Goal: Task Accomplishment & Management: Manage account settings

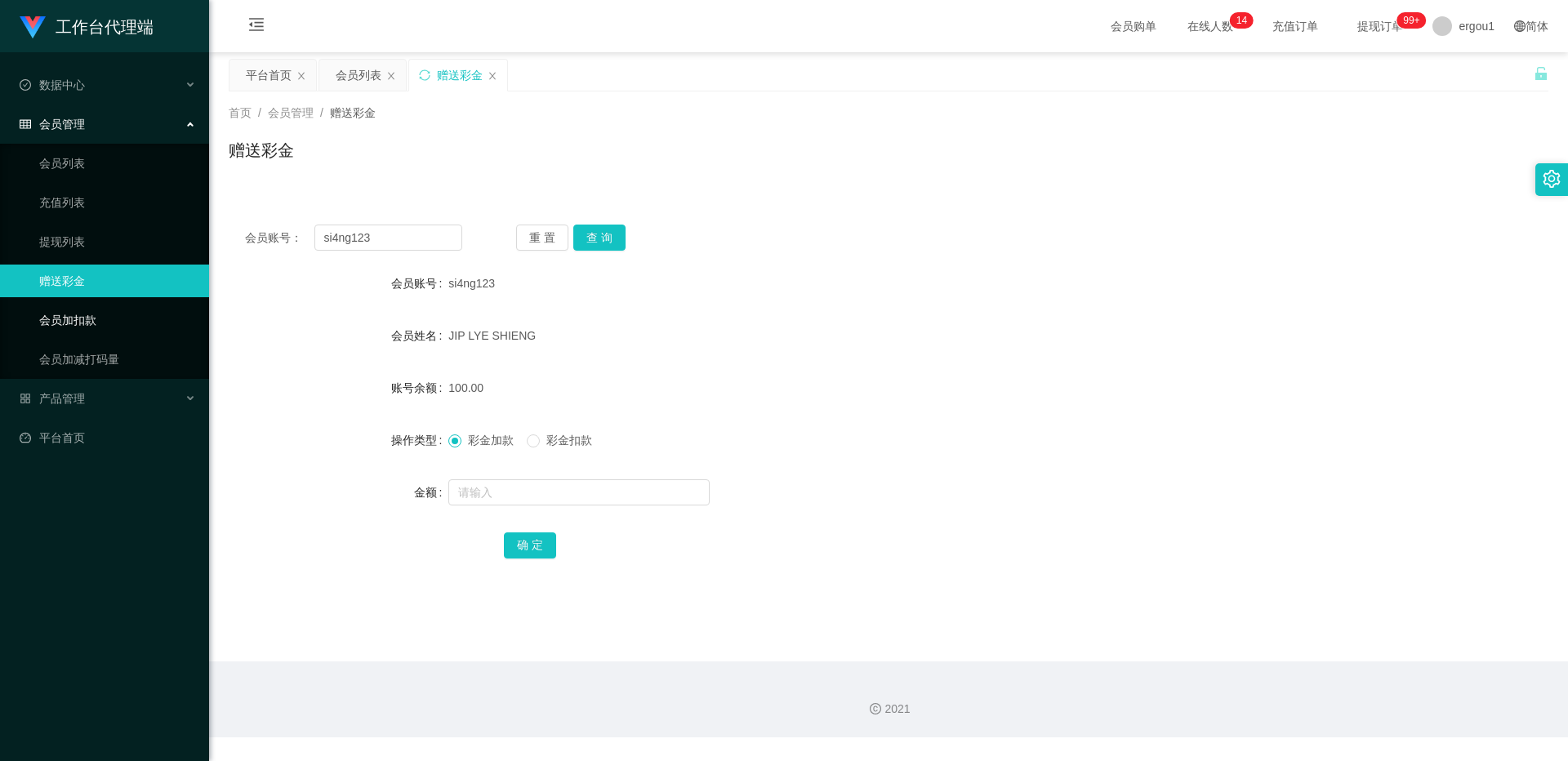
click at [92, 307] on link "会员加扣款" at bounding box center [117, 320] width 157 height 32
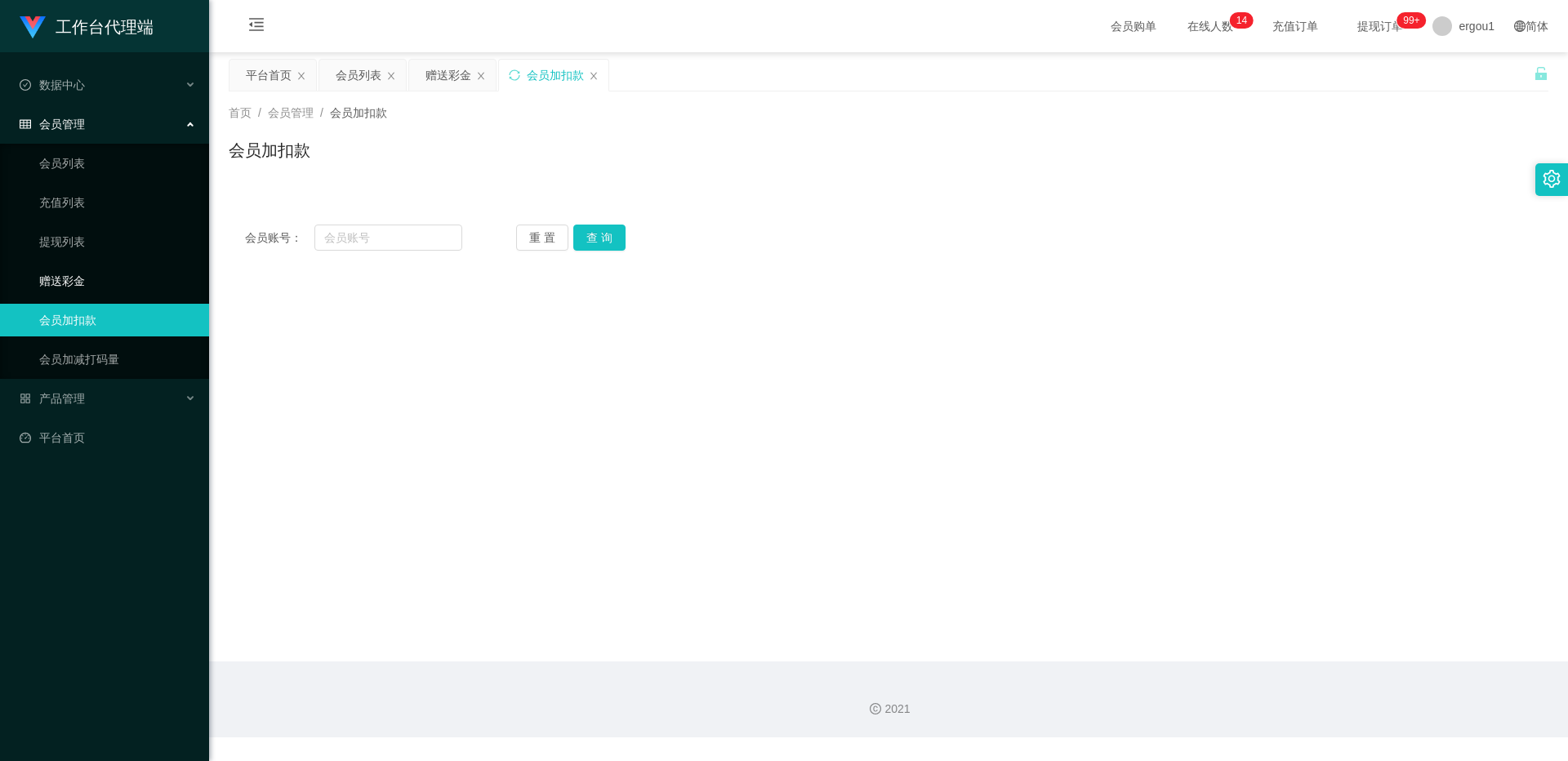
click at [89, 284] on link "赠送彩金" at bounding box center [117, 280] width 157 height 32
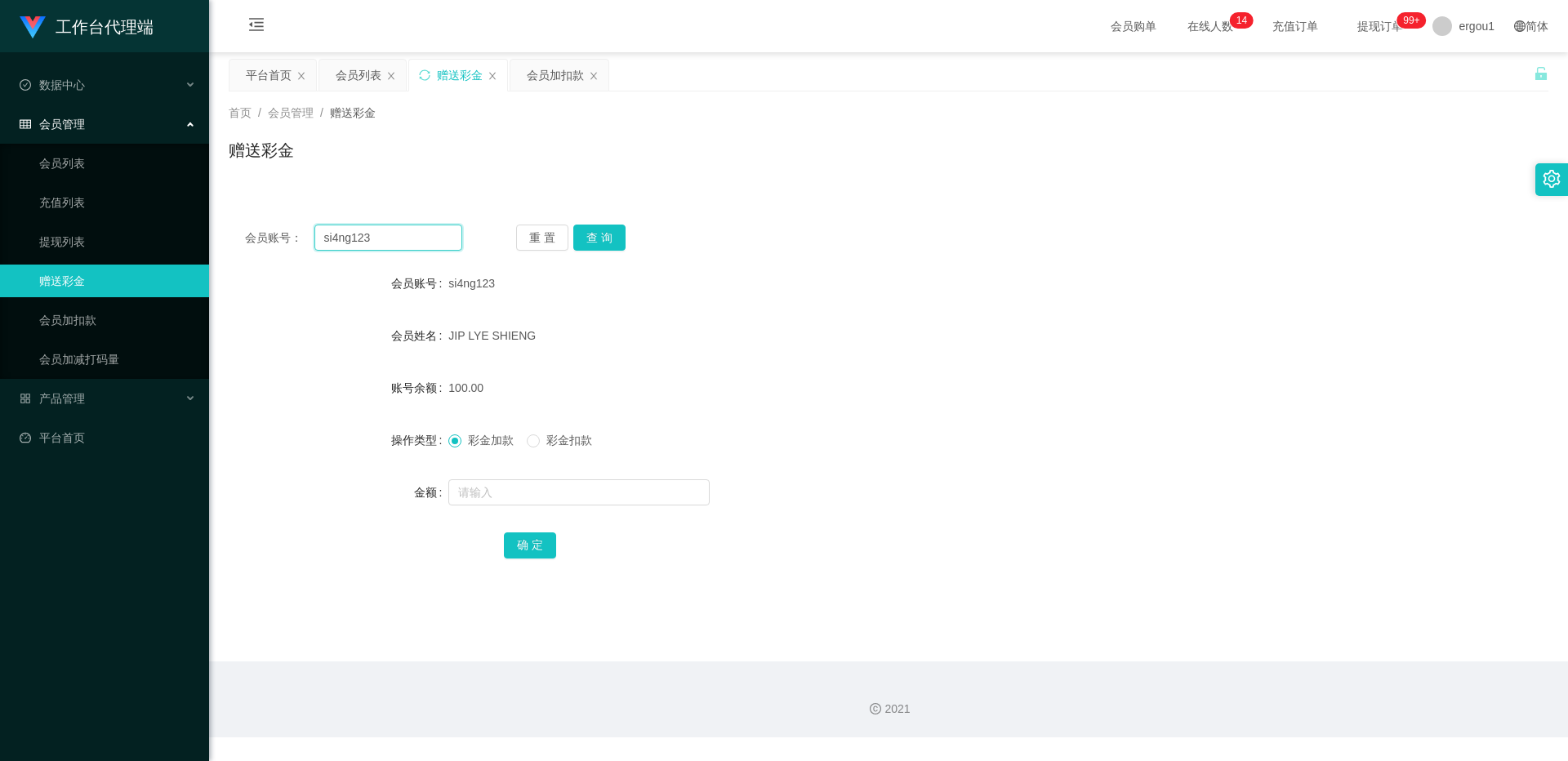
click at [399, 243] on input "si4ng123" at bounding box center [388, 237] width 148 height 26
paste input "85593275"
type input "85593275"
click at [592, 239] on button "查 询" at bounding box center [599, 237] width 53 height 26
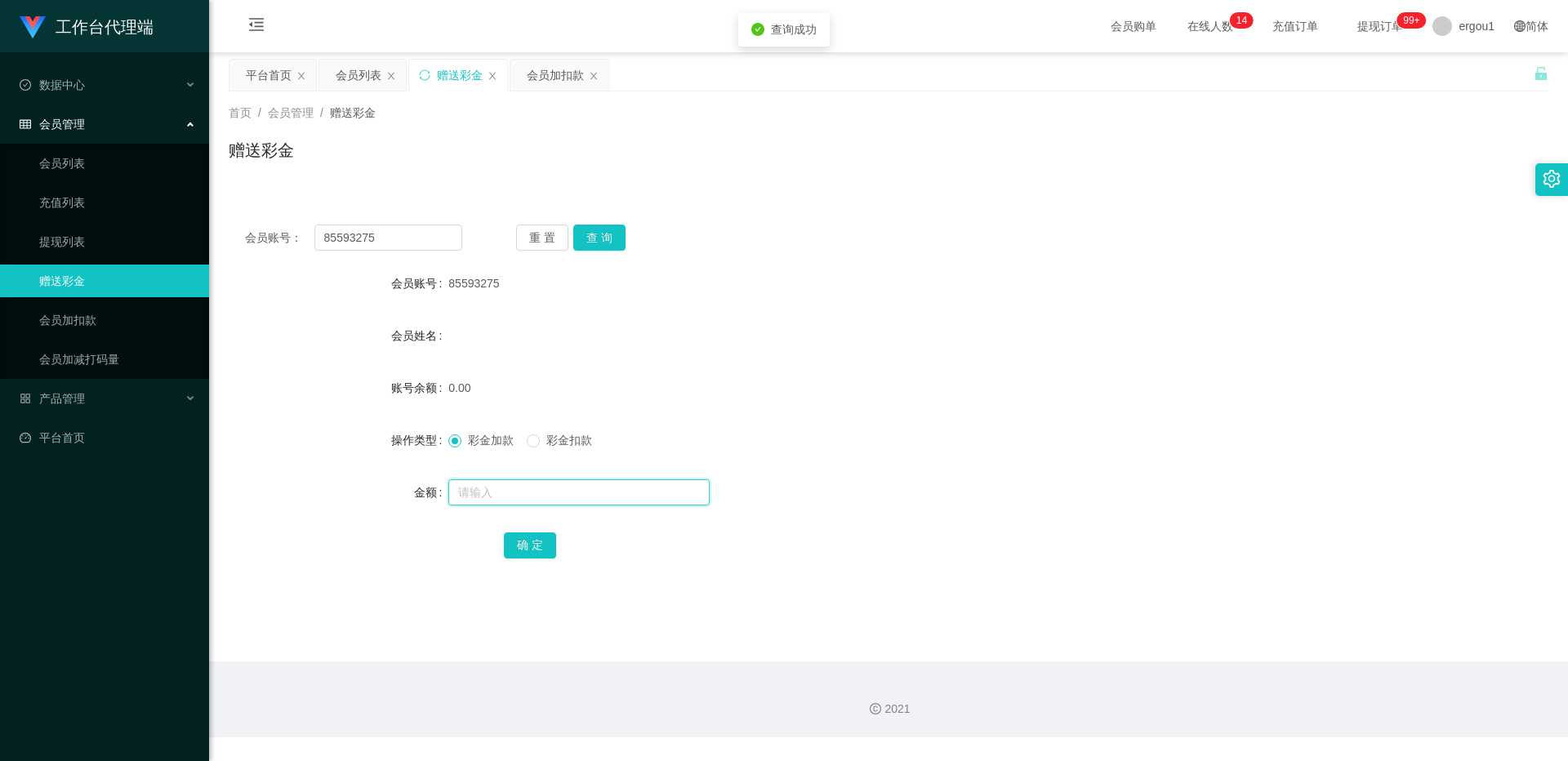
click at [493, 484] on input "text" at bounding box center [579, 492] width 261 height 26
type input "100"
click at [518, 537] on button "确 定" at bounding box center [530, 546] width 53 height 26
click at [560, 74] on div "会员加扣款" at bounding box center [554, 74] width 57 height 31
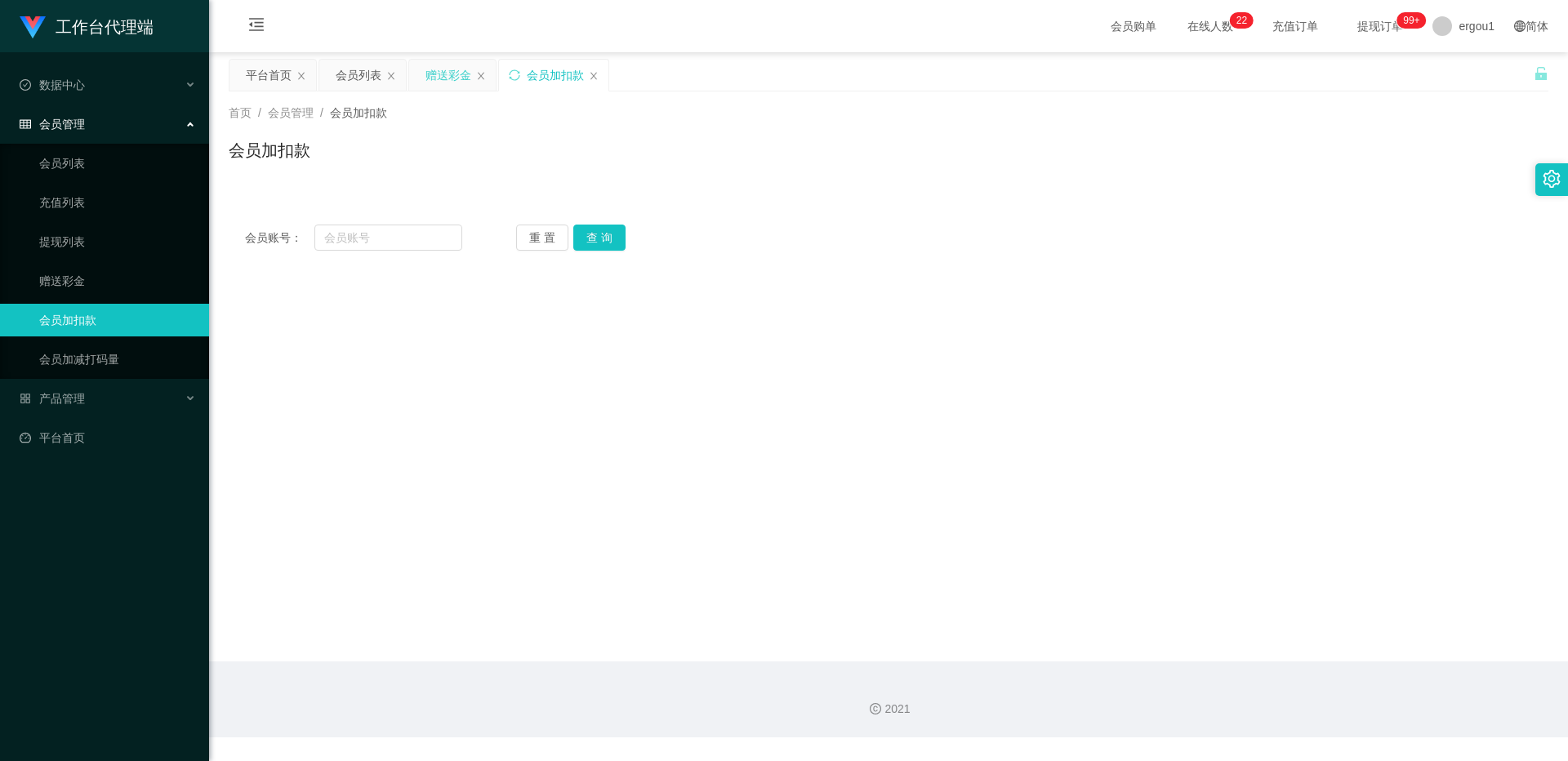
click at [434, 70] on div "赠送彩金" at bounding box center [449, 74] width 46 height 31
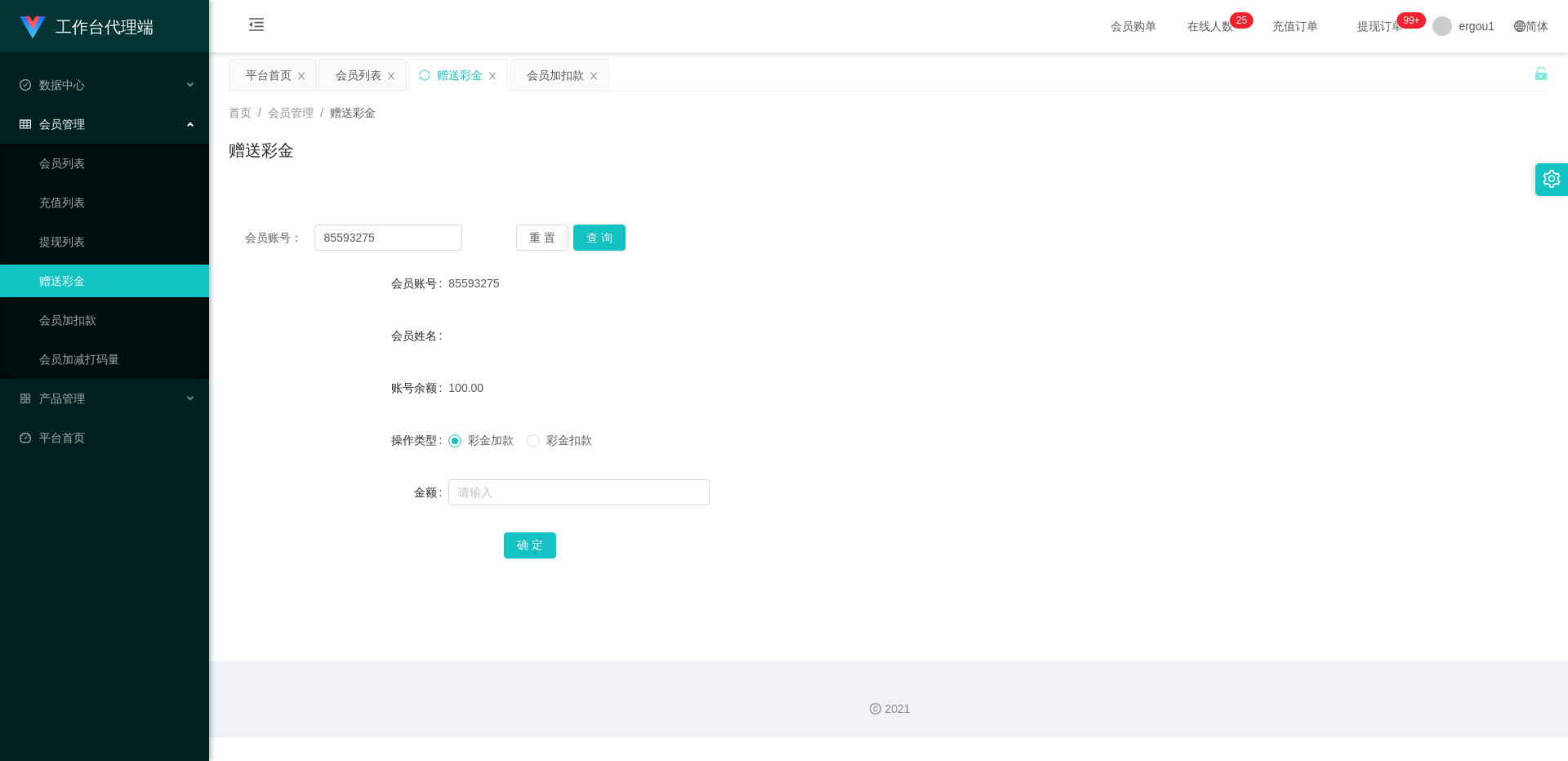
click at [47, 381] on ul "数据中心 员工统计 团队统计 会员管理 会员列表 充值列表 提现列表 赠送彩金 会员加扣款 会员加减打码量 产品管理 平台首页" at bounding box center [104, 261] width 209 height 418
click at [60, 402] on span "产品管理" at bounding box center [52, 398] width 66 height 13
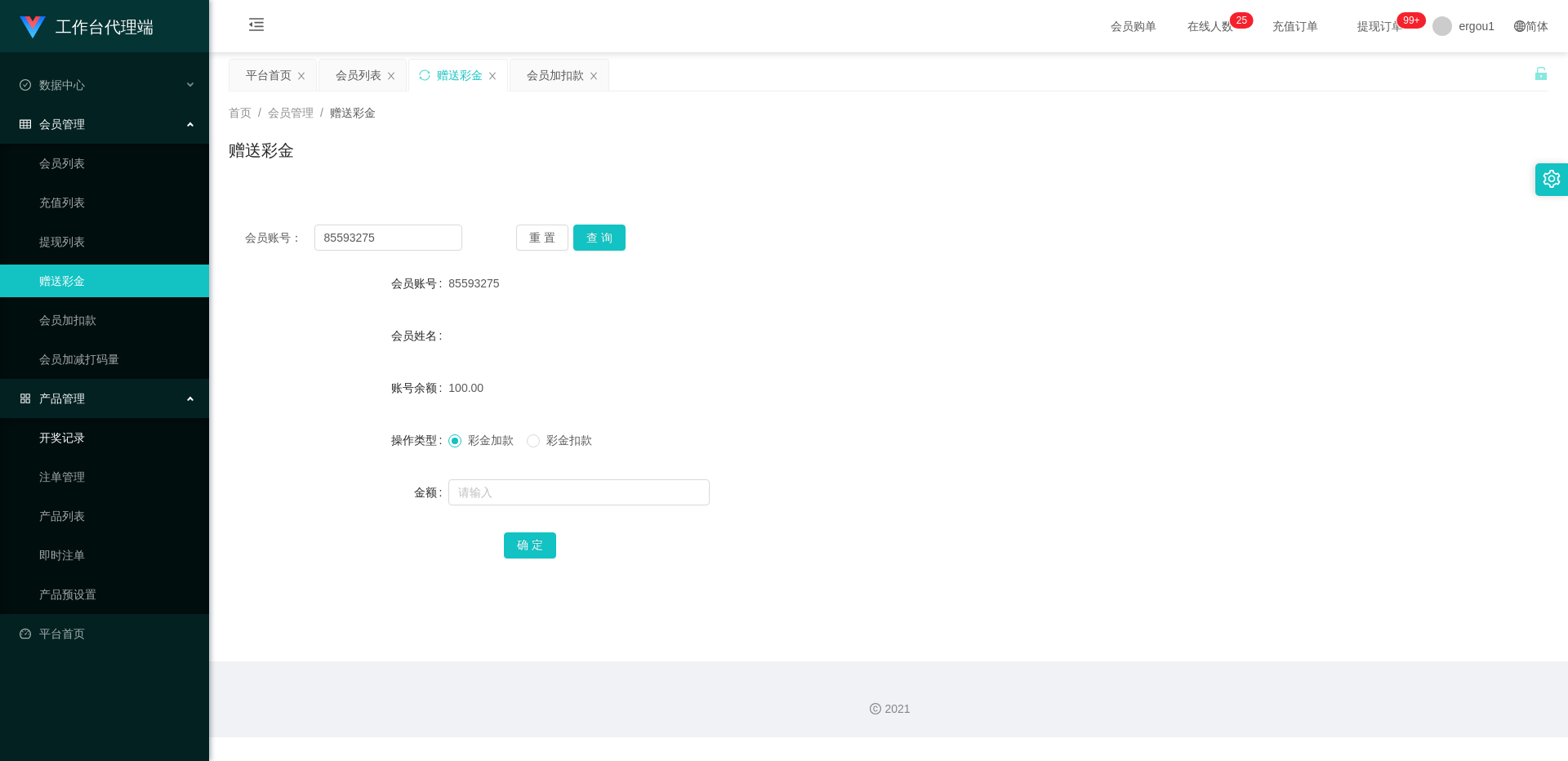
click at [96, 438] on link "开奖记录" at bounding box center [117, 437] width 157 height 32
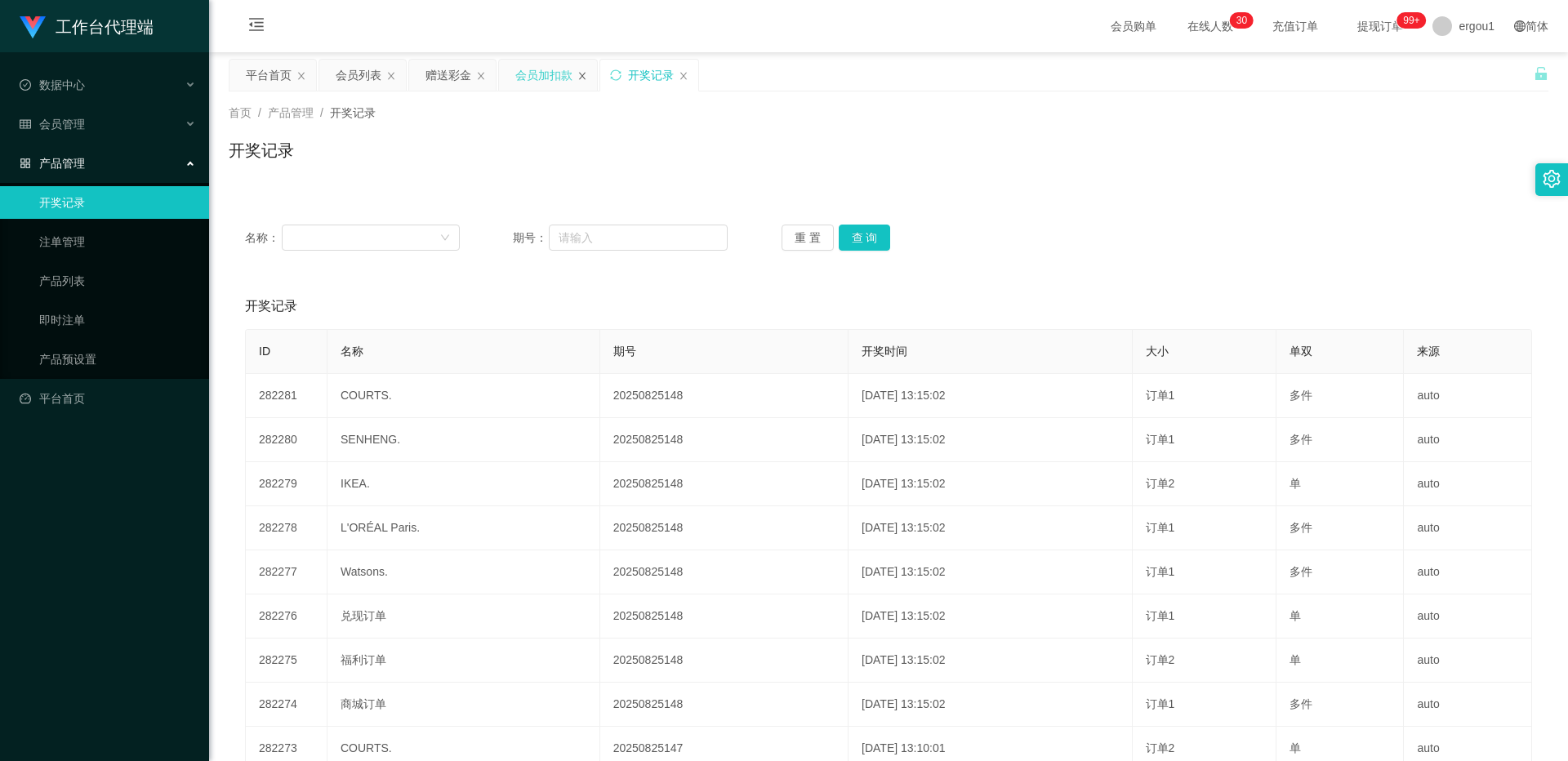
click at [586, 78] on icon "图标: close" at bounding box center [582, 75] width 10 height 10
click at [384, 77] on div "会员列表" at bounding box center [362, 74] width 87 height 31
click at [461, 87] on div "赠送彩金" at bounding box center [449, 74] width 46 height 31
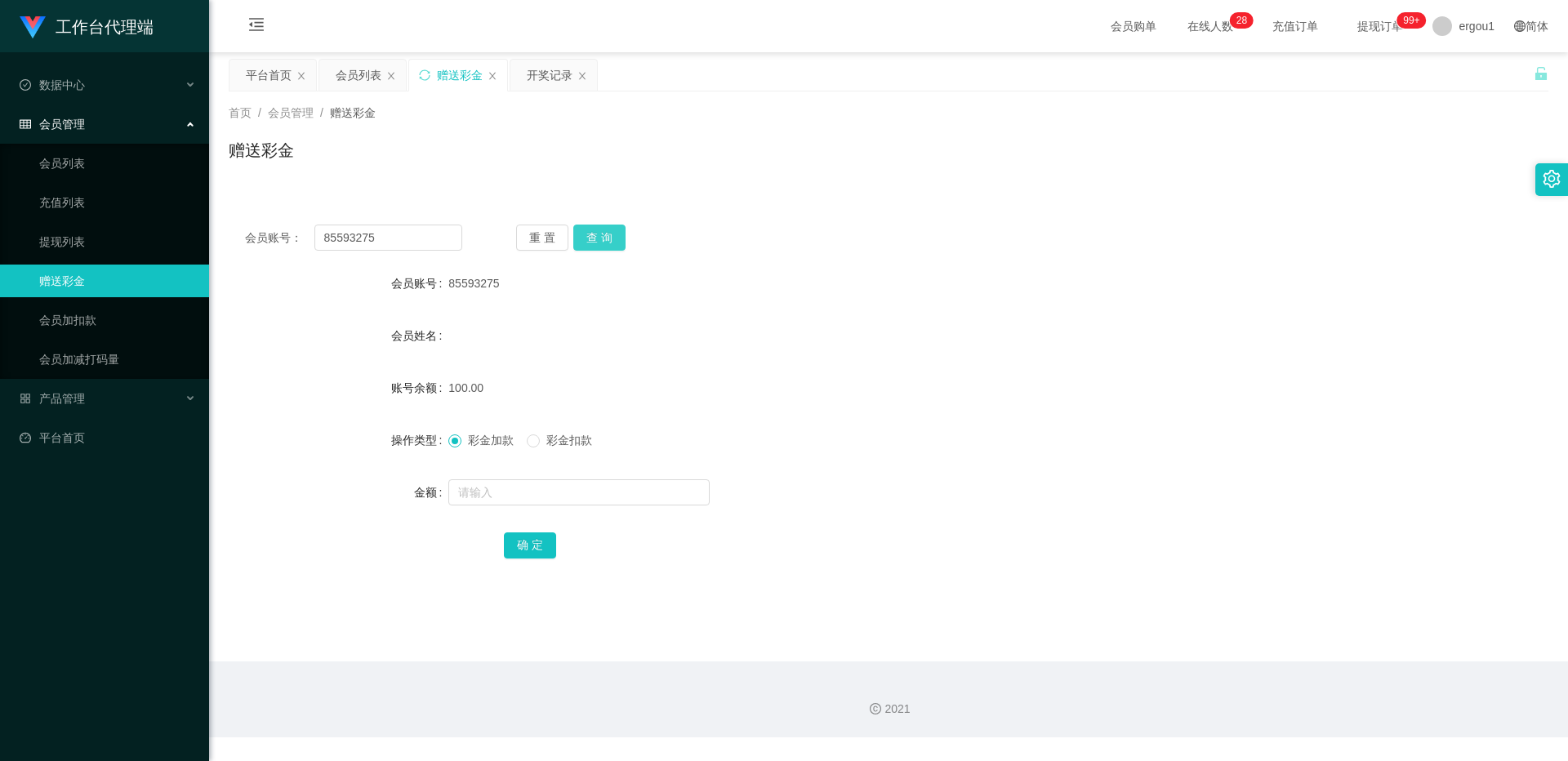
click at [596, 229] on button "查 询" at bounding box center [599, 237] width 53 height 26
click at [367, 243] on input "85593275" at bounding box center [388, 237] width 148 height 26
paste input "98987318"
type input "98987318"
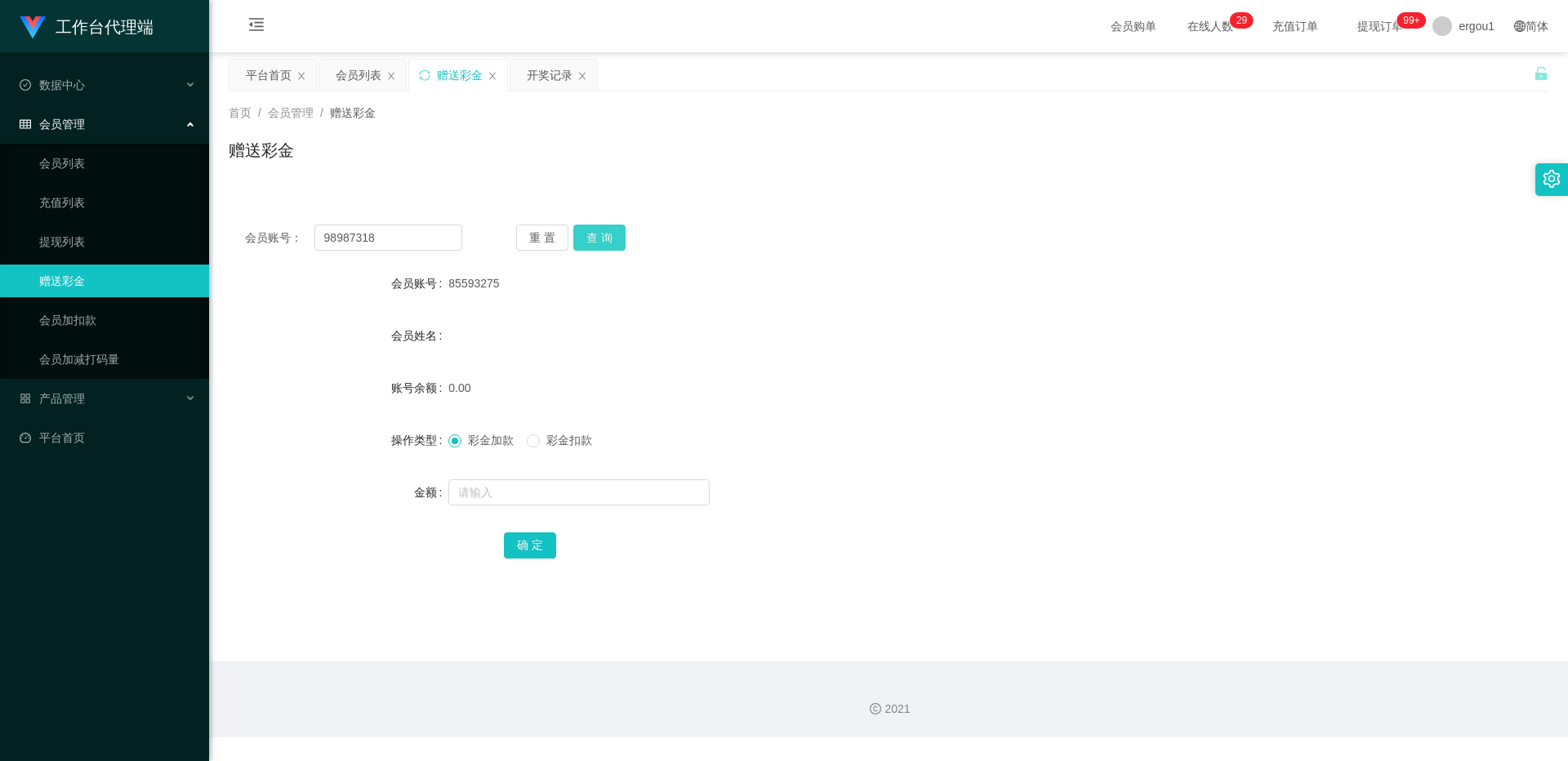
click at [609, 243] on button "查 询" at bounding box center [599, 237] width 53 height 26
click at [561, 442] on span "彩金扣款" at bounding box center [569, 440] width 59 height 13
click at [523, 483] on input "text" at bounding box center [579, 492] width 261 height 26
type input "130"
click at [534, 544] on button "确 定" at bounding box center [530, 546] width 53 height 26
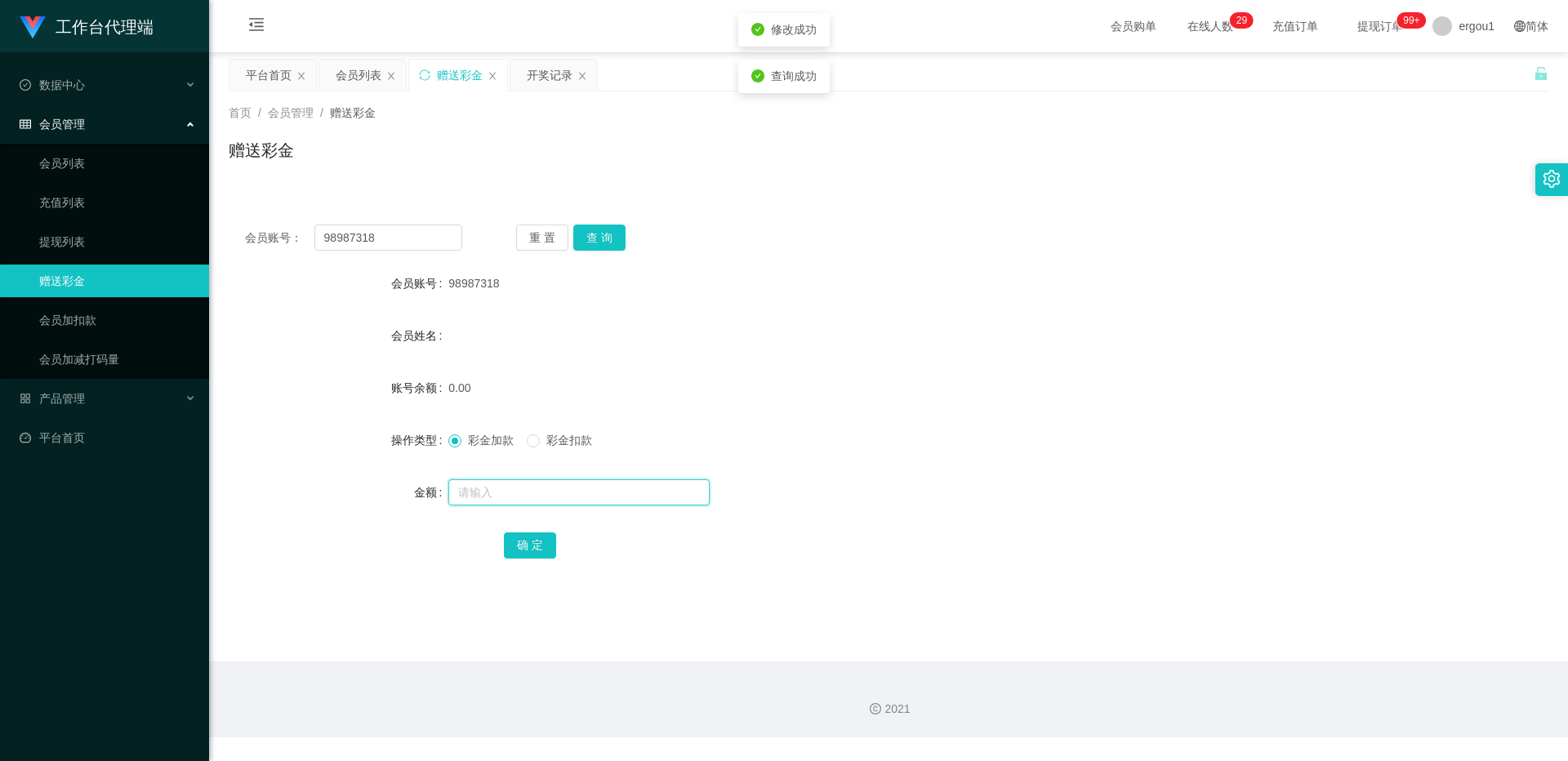
click at [505, 498] on input "text" at bounding box center [579, 492] width 261 height 26
type input "500"
click at [529, 536] on button "确 定" at bounding box center [530, 546] width 53 height 26
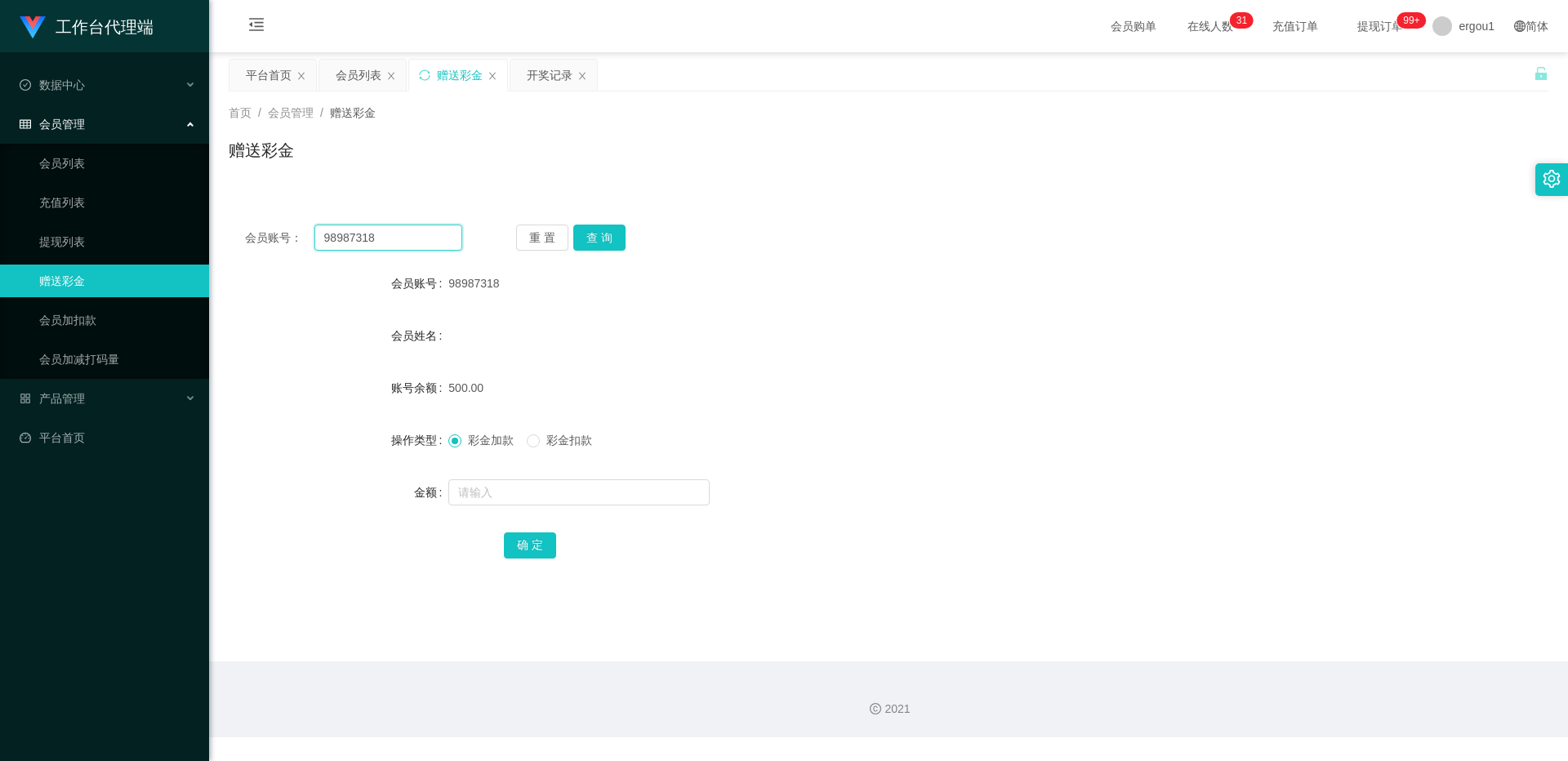
click at [388, 245] on input "98987318" at bounding box center [388, 237] width 148 height 26
paste input "85593275"
type input "85593275"
click at [597, 240] on button "查 询" at bounding box center [599, 237] width 53 height 26
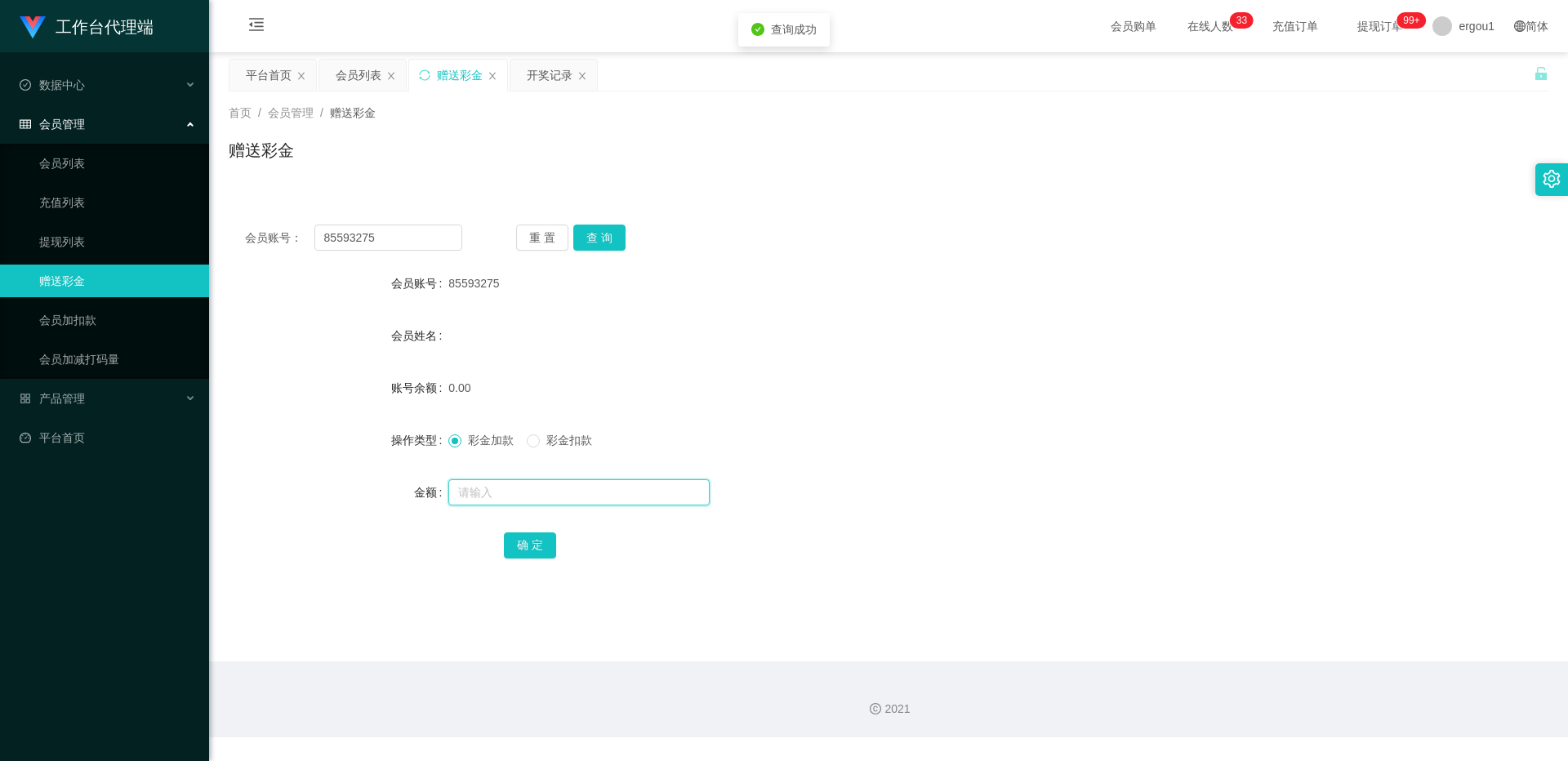
click at [482, 481] on input "text" at bounding box center [579, 492] width 261 height 26
type input "150"
click at [517, 537] on button "确 定" at bounding box center [530, 546] width 53 height 26
click at [590, 231] on button "查 询" at bounding box center [599, 237] width 53 height 26
click at [616, 242] on button "查 询" at bounding box center [599, 237] width 53 height 26
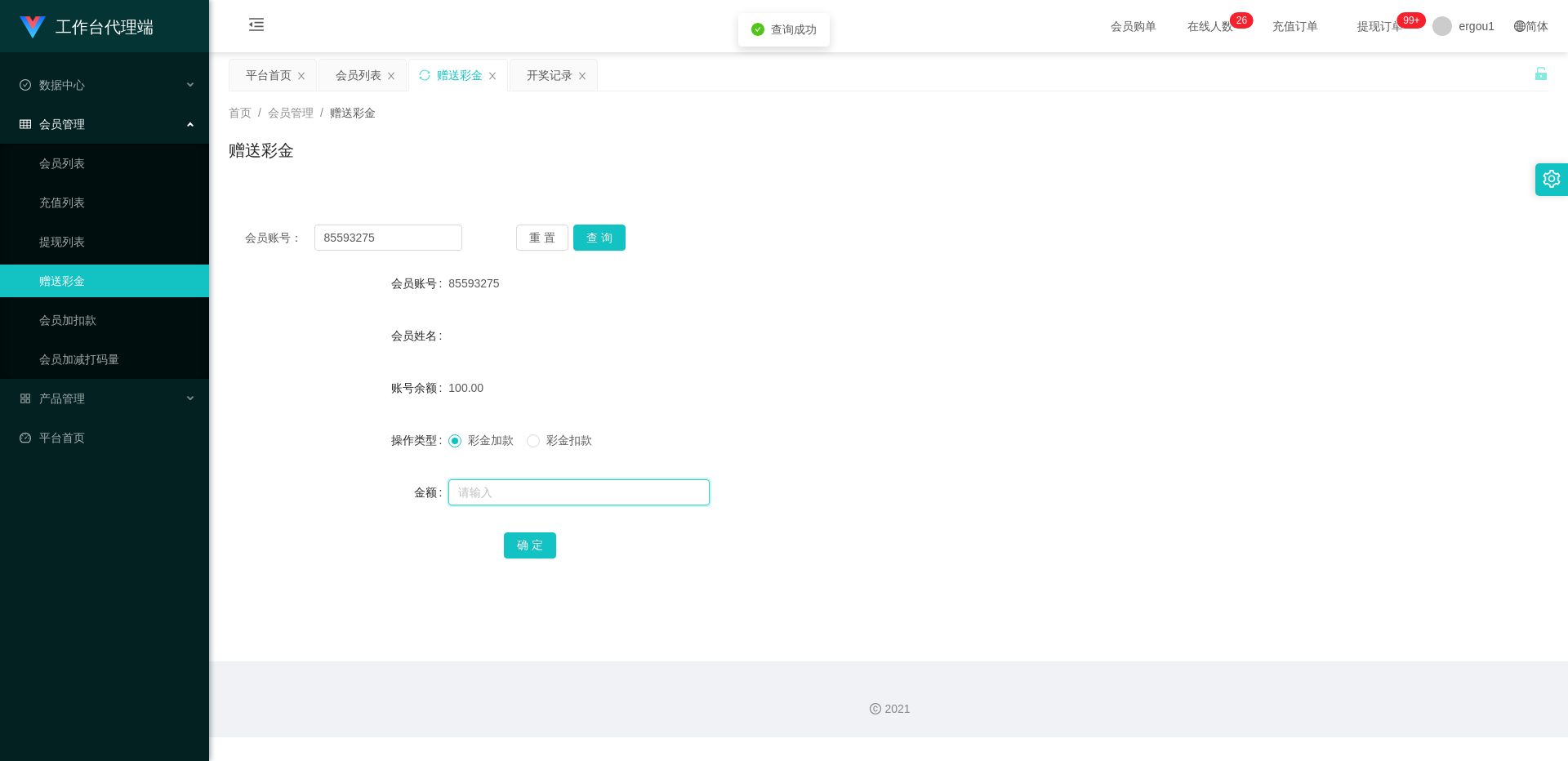
click at [554, 492] on input "text" at bounding box center [579, 492] width 261 height 26
type input "50"
click at [530, 537] on button "确 定" at bounding box center [530, 546] width 53 height 26
click at [597, 243] on button "查 询" at bounding box center [599, 237] width 53 height 26
click at [609, 222] on div "会员账号： 85593275 重 置 查 询 会员账号 85593275 会员姓名 账号余额 150.00 操作类型 彩金加款 彩金扣款 金额 确 定" at bounding box center [888, 403] width 1319 height 389
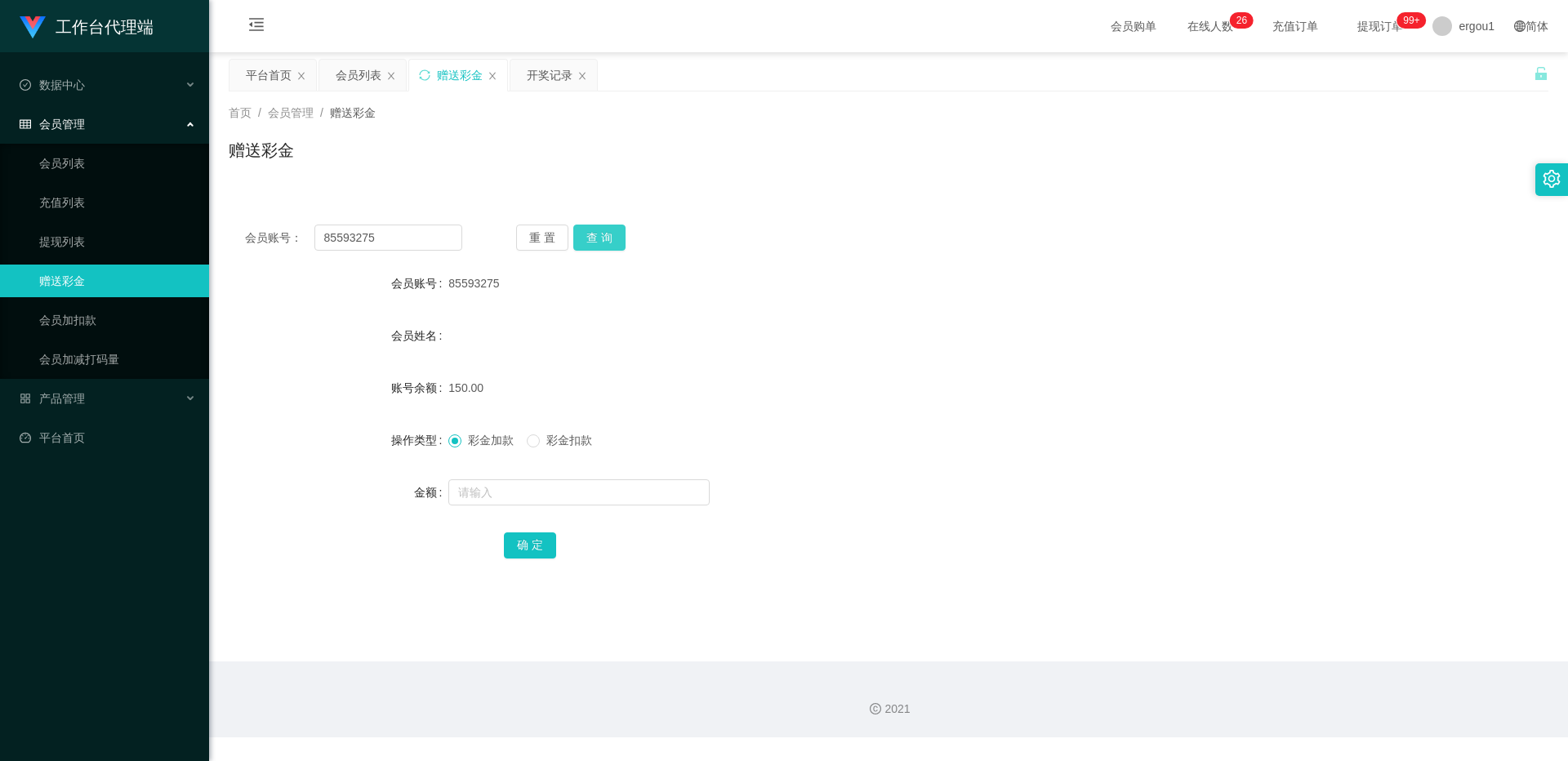
click at [608, 229] on button "查 询" at bounding box center [599, 237] width 53 height 26
click at [608, 229] on div "重 置 查 询" at bounding box center [625, 237] width 217 height 26
